Goal: Information Seeking & Learning: Learn about a topic

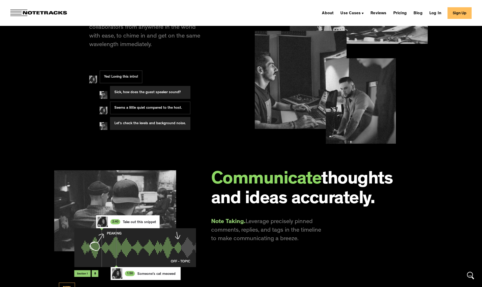
scroll to position [423, 0]
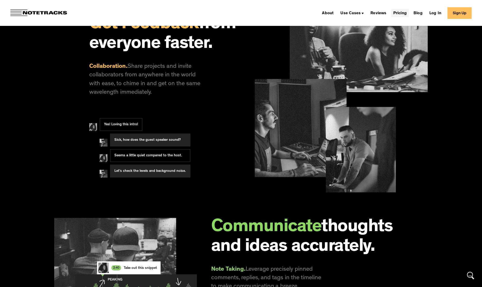
click at [397, 12] on link "Pricing" at bounding box center [400, 13] width 18 height 8
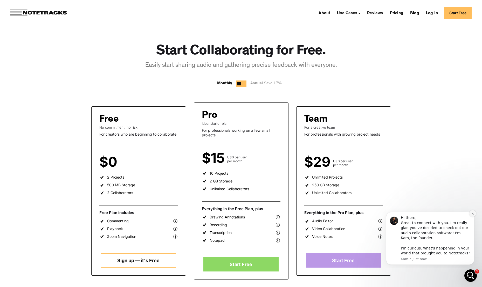
click at [471, 213] on icon "Dismiss notification" at bounding box center [472, 214] width 3 height 3
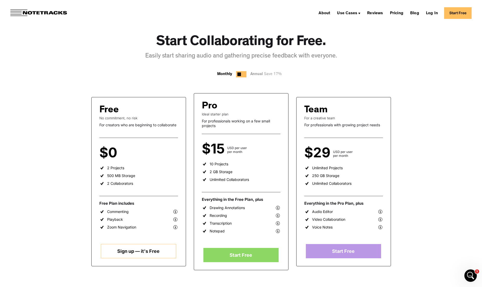
scroll to position [25, 0]
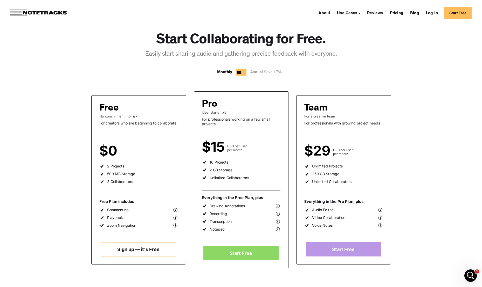
click at [406, 145] on div "Start Collaborating for Free. Easily start sharing audio and gathering precise …" at bounding box center [240, 229] width 373 height 456
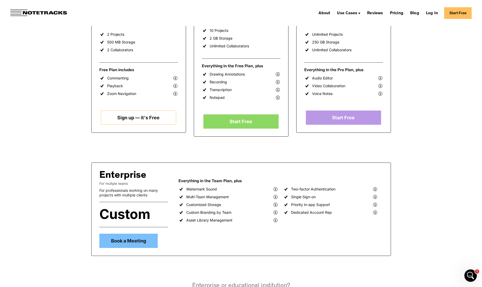
scroll to position [0, 0]
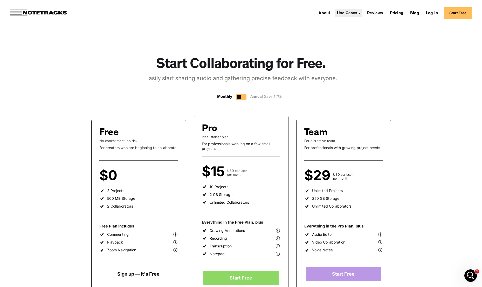
click at [348, 11] on div "Use Cases" at bounding box center [347, 13] width 20 height 4
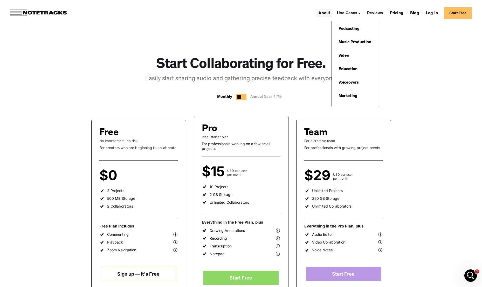
click at [324, 15] on link "About" at bounding box center [324, 13] width 16 height 8
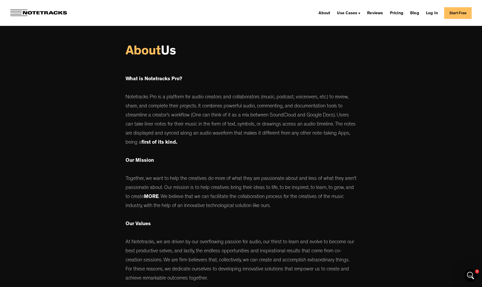
click at [43, 13] on img at bounding box center [38, 13] width 56 height 7
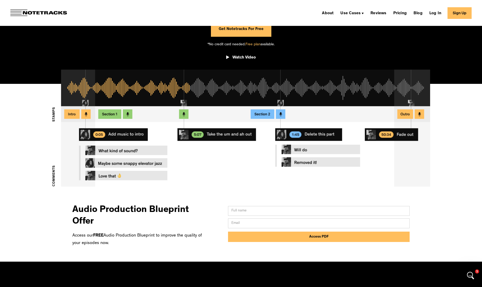
scroll to position [101, 0]
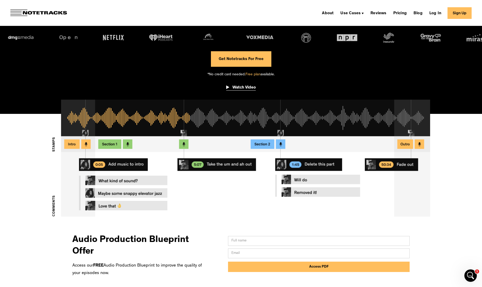
click at [246, 87] on div "Watch Video" at bounding box center [243, 87] width 23 height 5
